Goal: Transaction & Acquisition: Purchase product/service

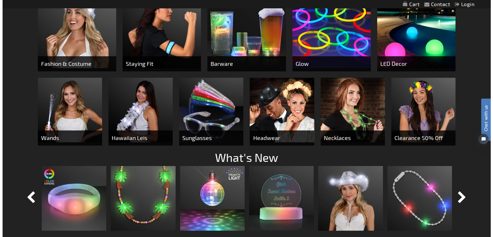
scroll to position [375, 0]
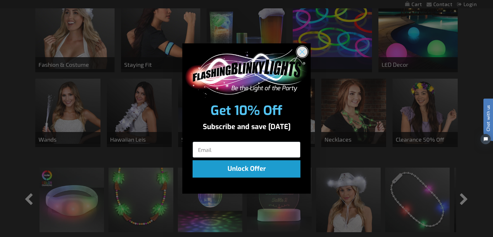
click at [300, 52] on circle "Close dialog" at bounding box center [302, 51] width 11 height 11
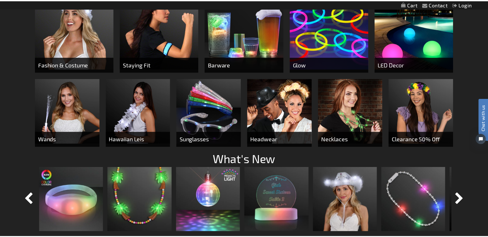
scroll to position [299, 0]
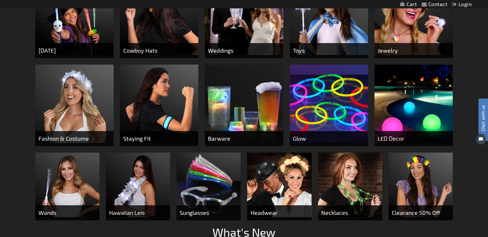
click at [401, 101] on img at bounding box center [414, 104] width 78 height 78
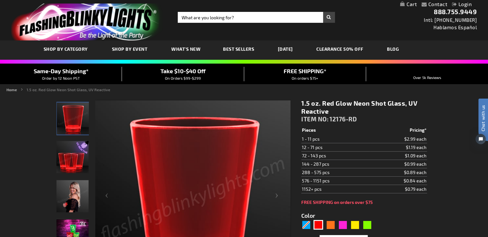
scroll to position [75, 0]
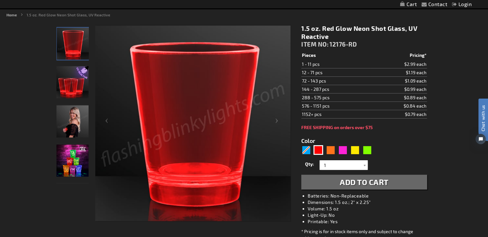
click at [71, 161] on img "Glow Neon Shot Glasses" at bounding box center [72, 160] width 32 height 32
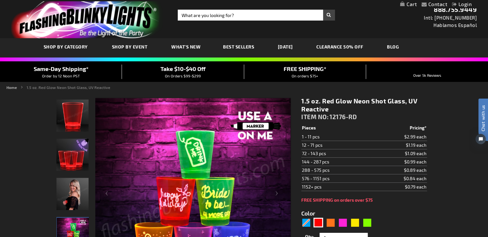
scroll to position [0, 0]
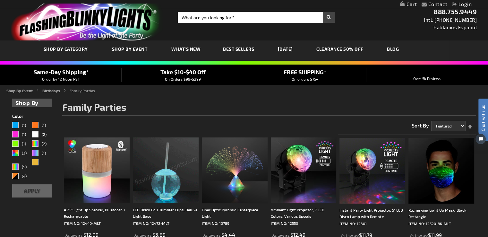
click at [334, 47] on link "CLEARANCE 50% OFF" at bounding box center [340, 49] width 57 height 22
